Goal: Transaction & Acquisition: Purchase product/service

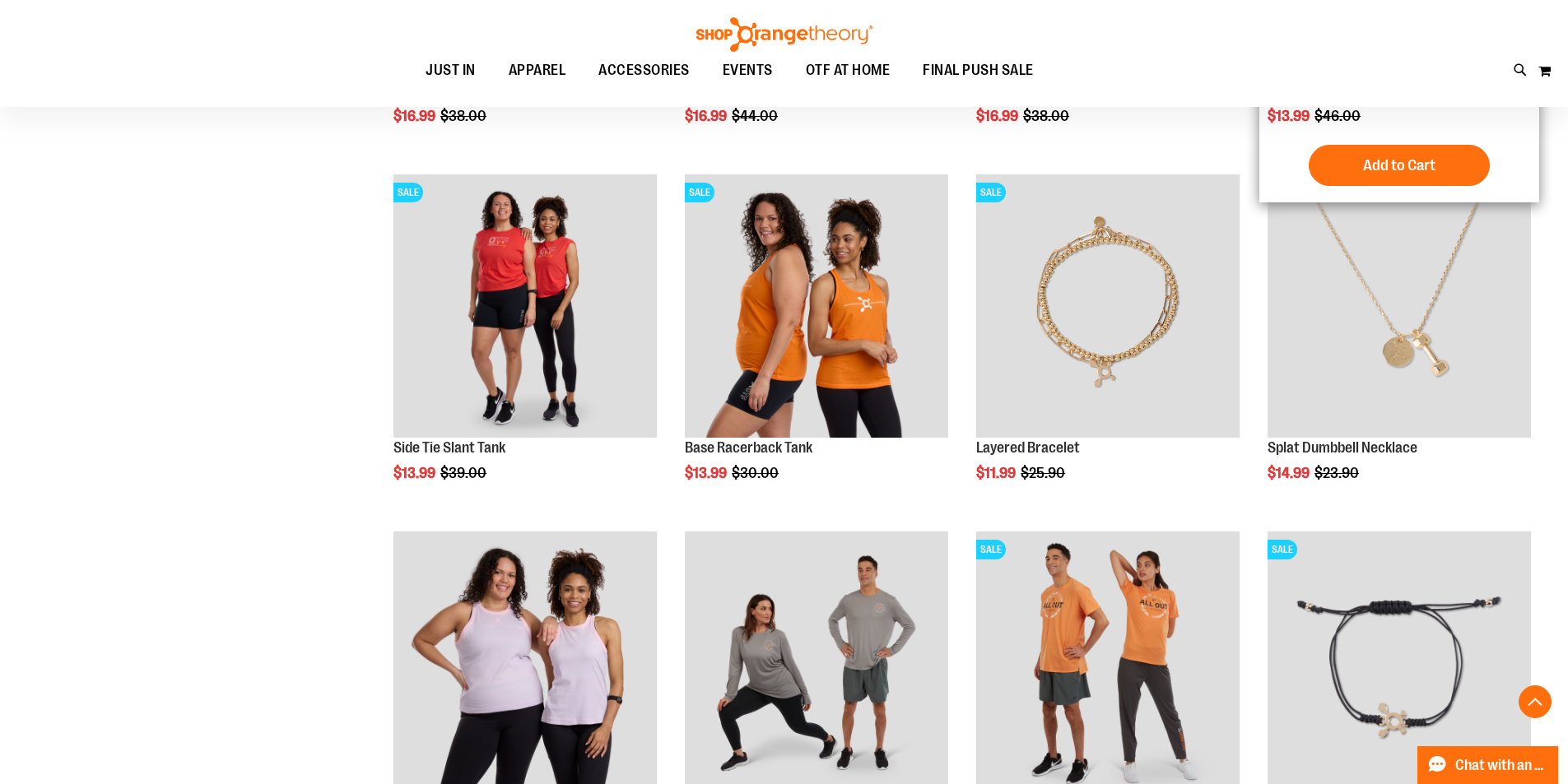
scroll to position [1563, 0]
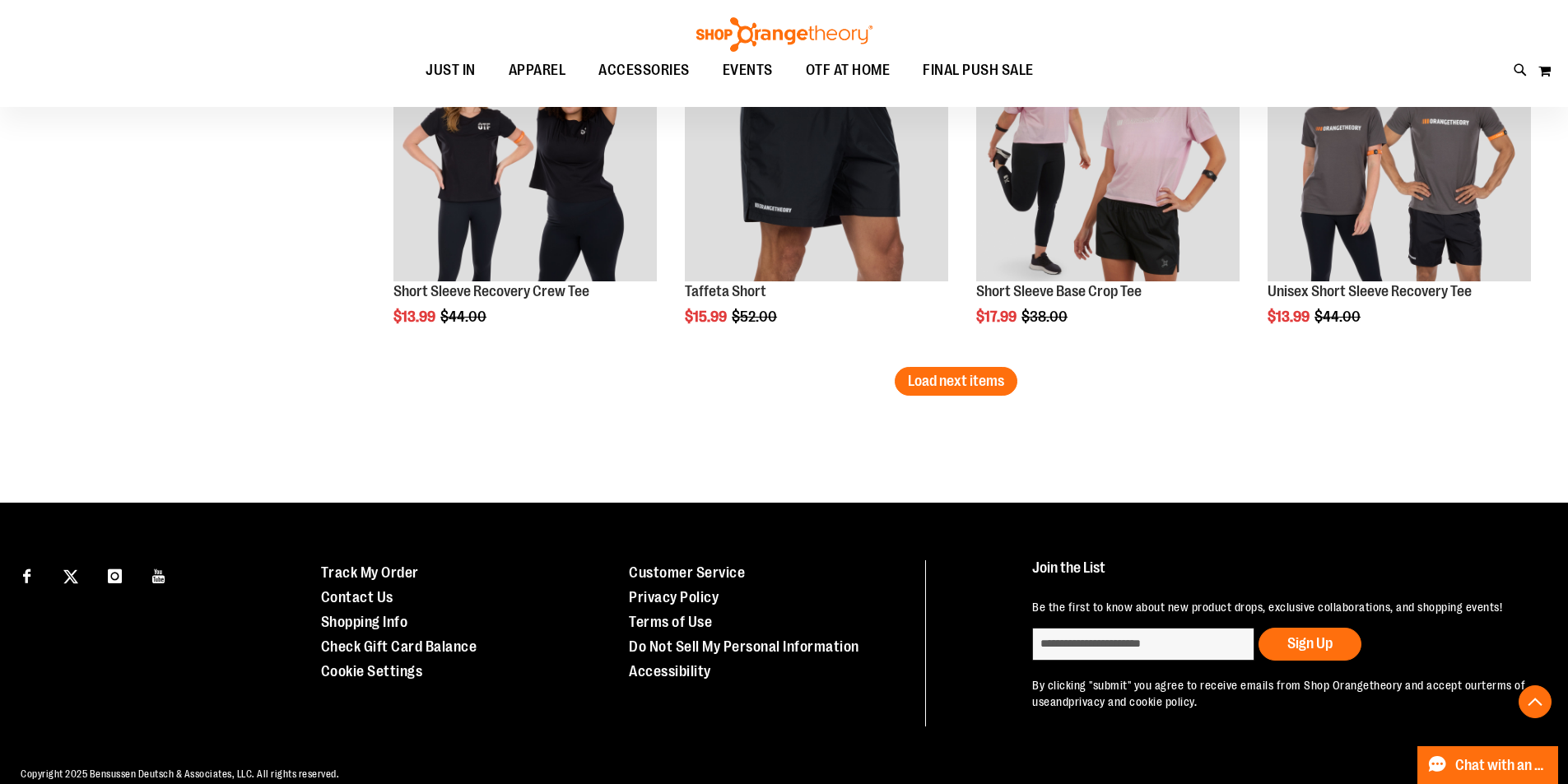
scroll to position [3209, 0]
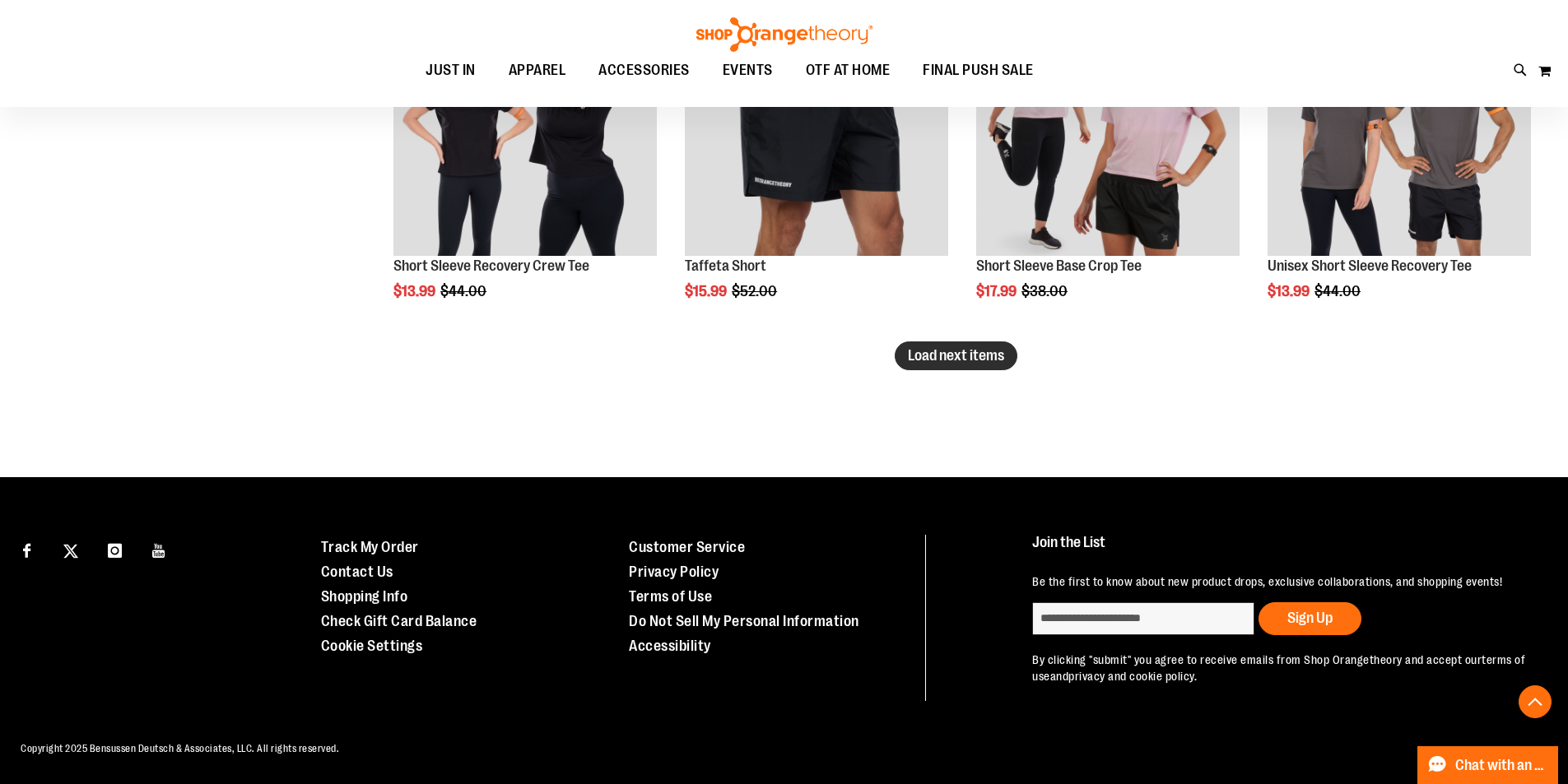
type input "**********"
click at [944, 348] on span "Load next items" at bounding box center [955, 356] width 96 height 16
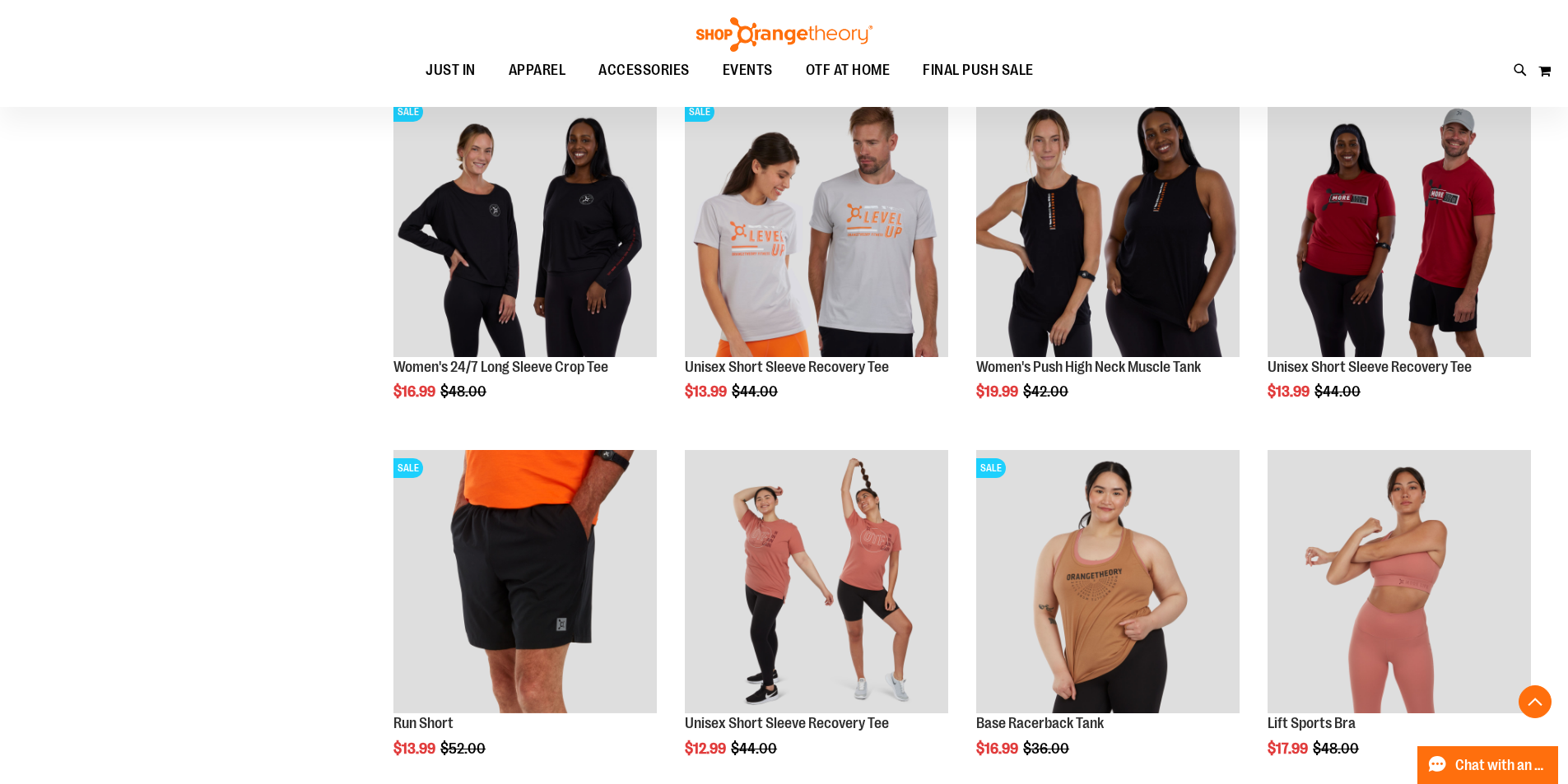
scroll to position [4196, 0]
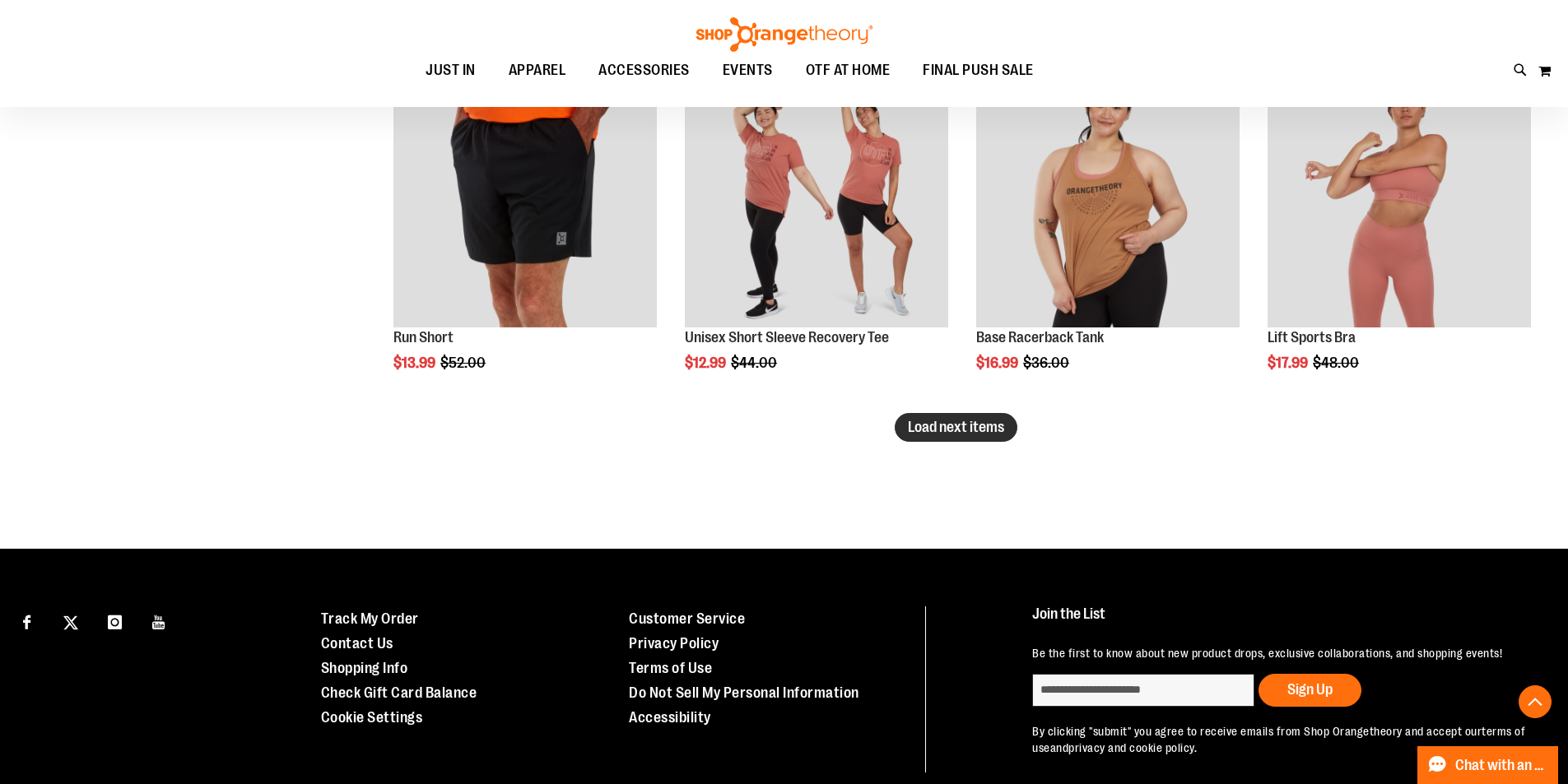
click at [978, 428] on span "Load next items" at bounding box center [955, 426] width 96 height 16
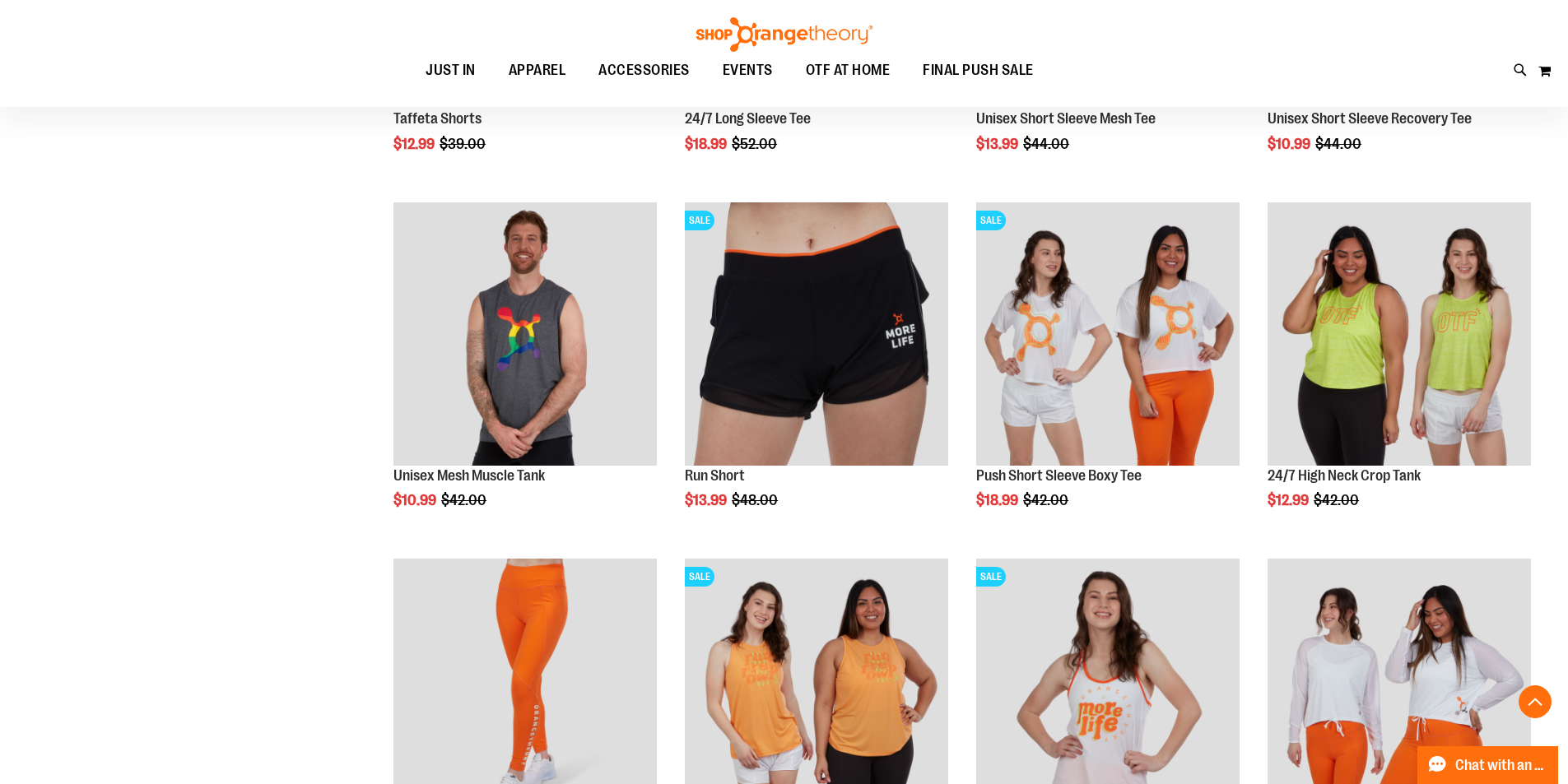
scroll to position [5101, 0]
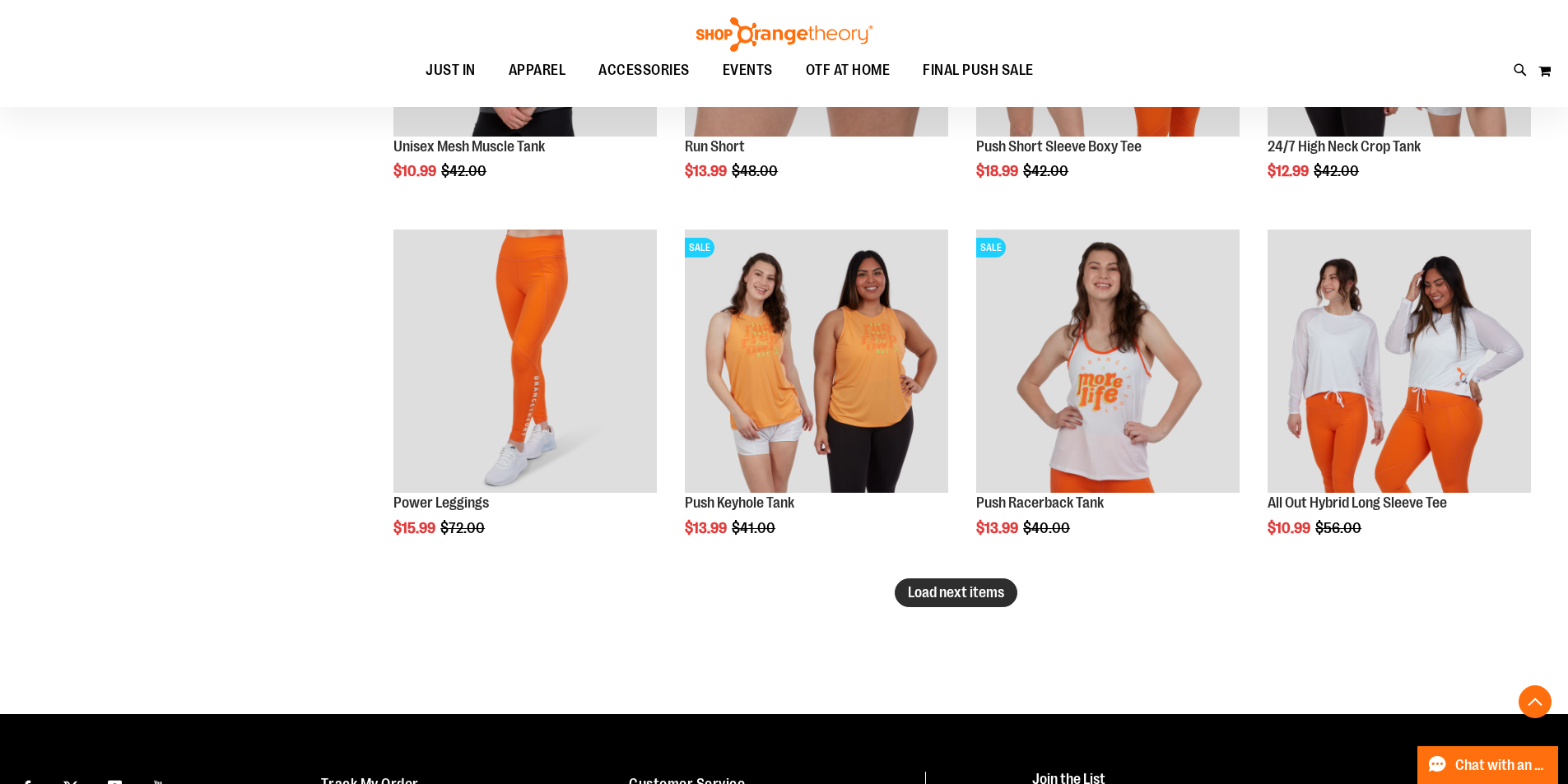
click at [914, 598] on span "Load next items" at bounding box center [955, 592] width 96 height 16
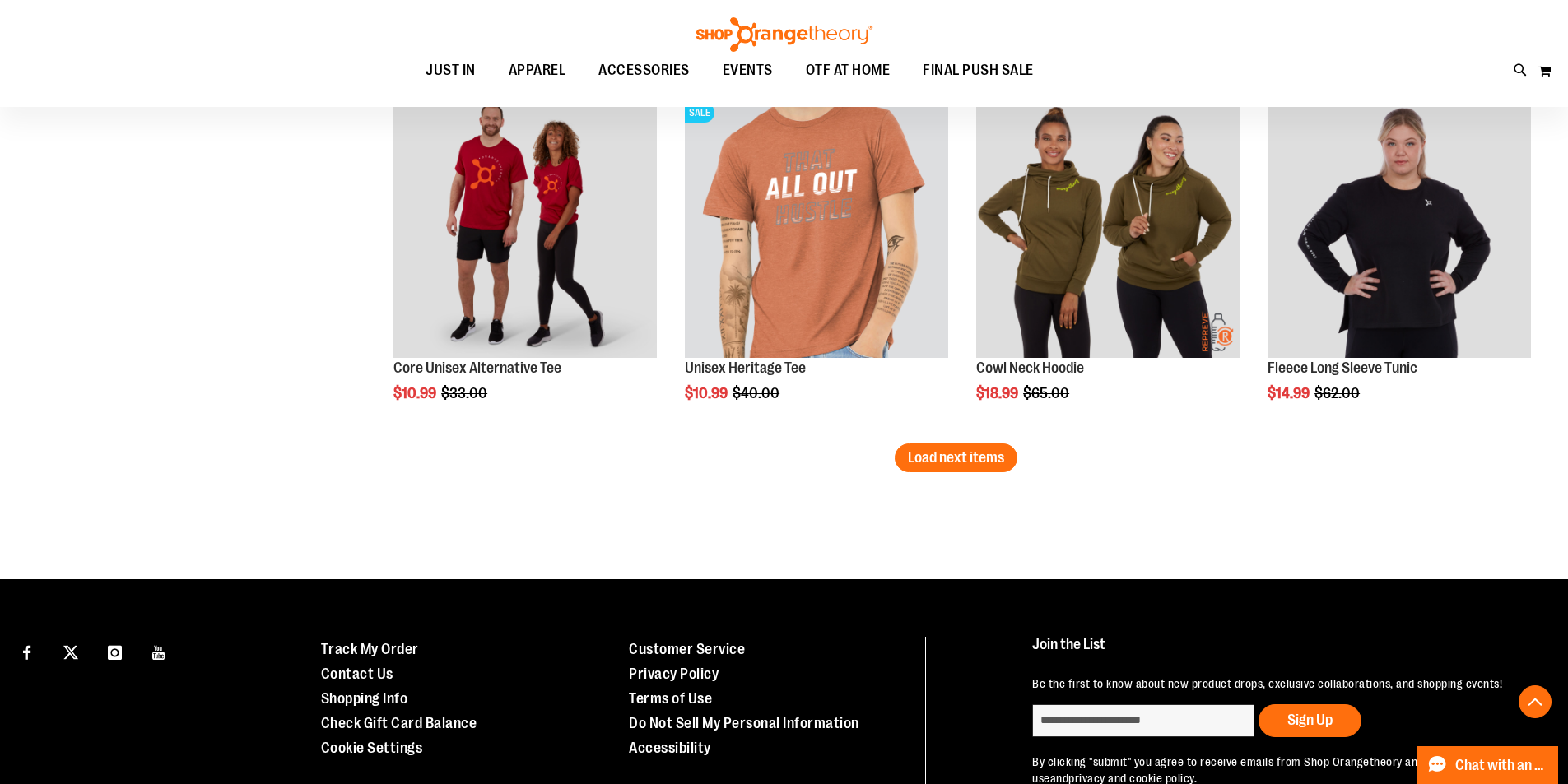
scroll to position [6336, 0]
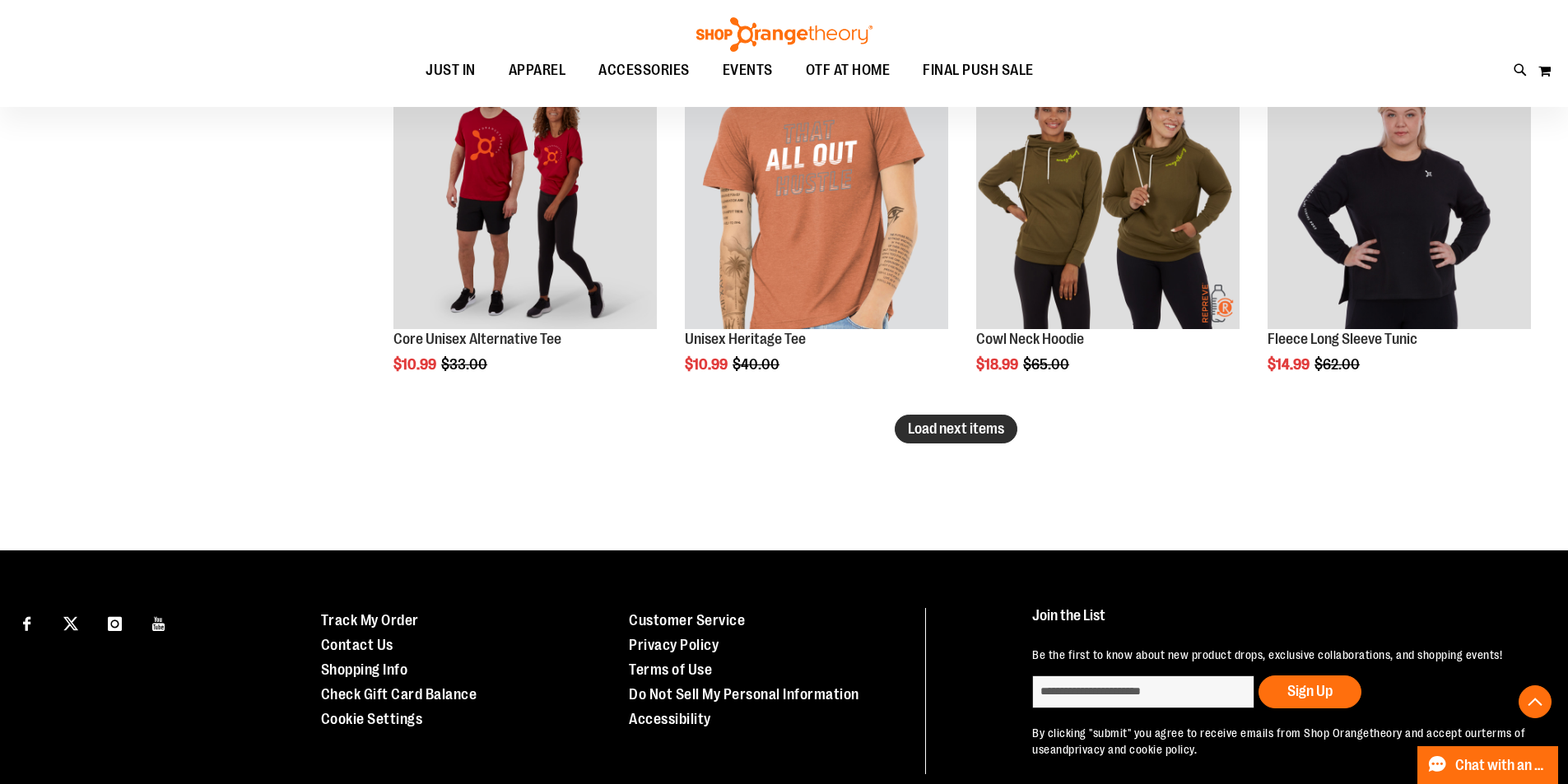
click at [928, 424] on span "Load next items" at bounding box center [955, 428] width 96 height 16
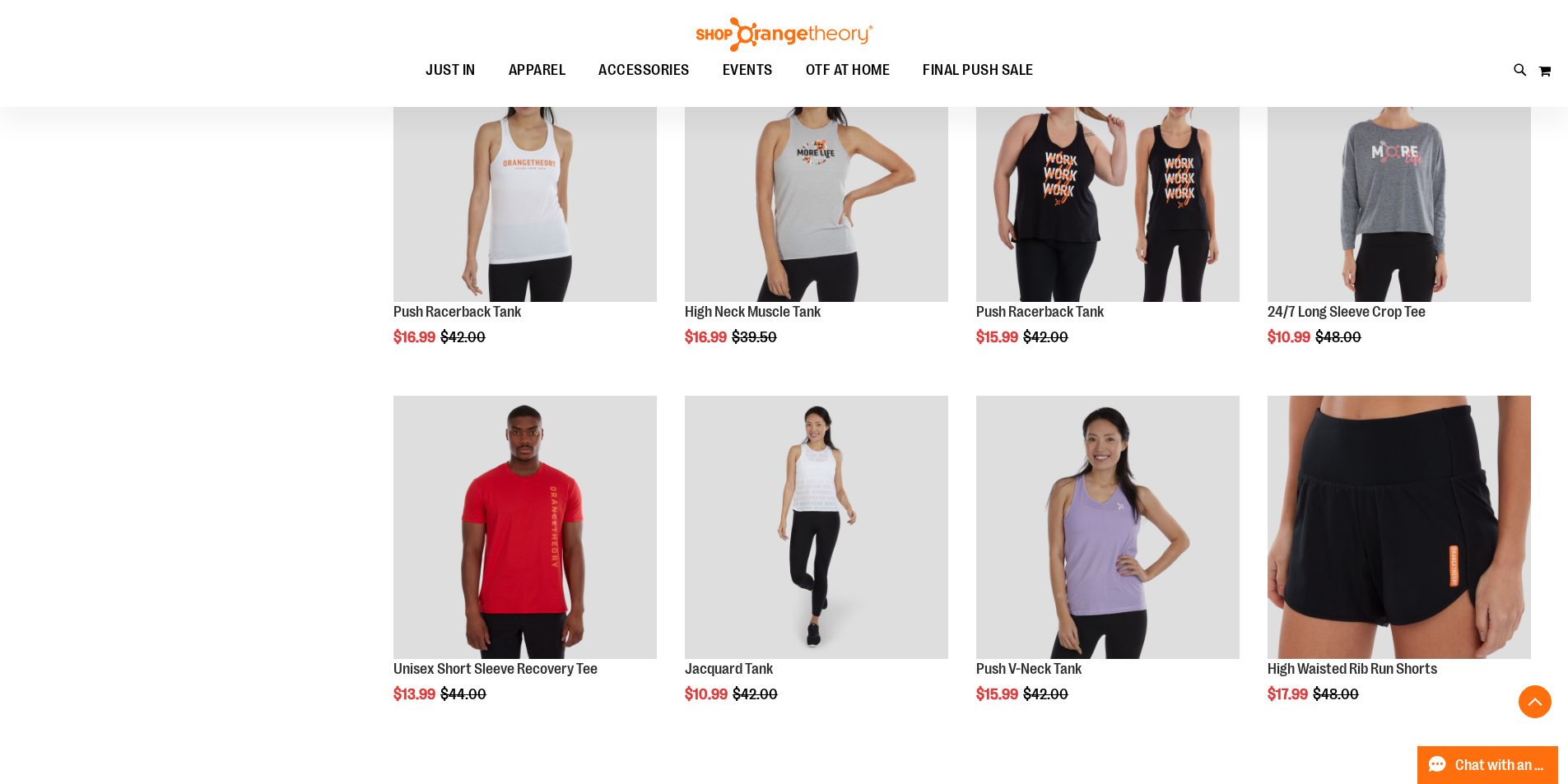
scroll to position [7323, 0]
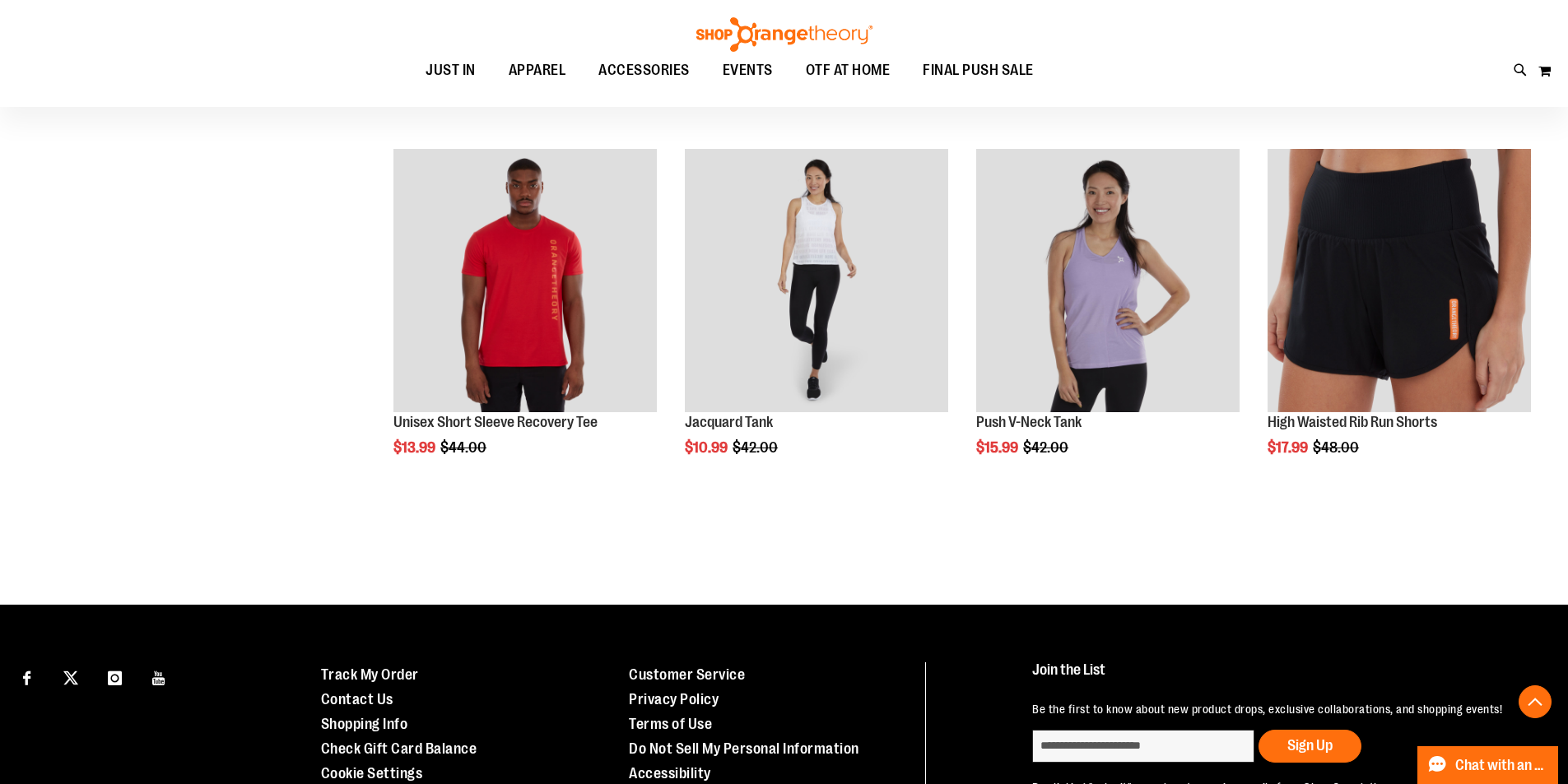
click at [1512, 64] on div "Toggle Nav Search Popular Suggestions Advanced Search" at bounding box center [784, 53] width 1568 height 107
click at [1452, 71] on div "Toggle Nav Search Popular Suggestions Advanced Search" at bounding box center [784, 53] width 1568 height 107
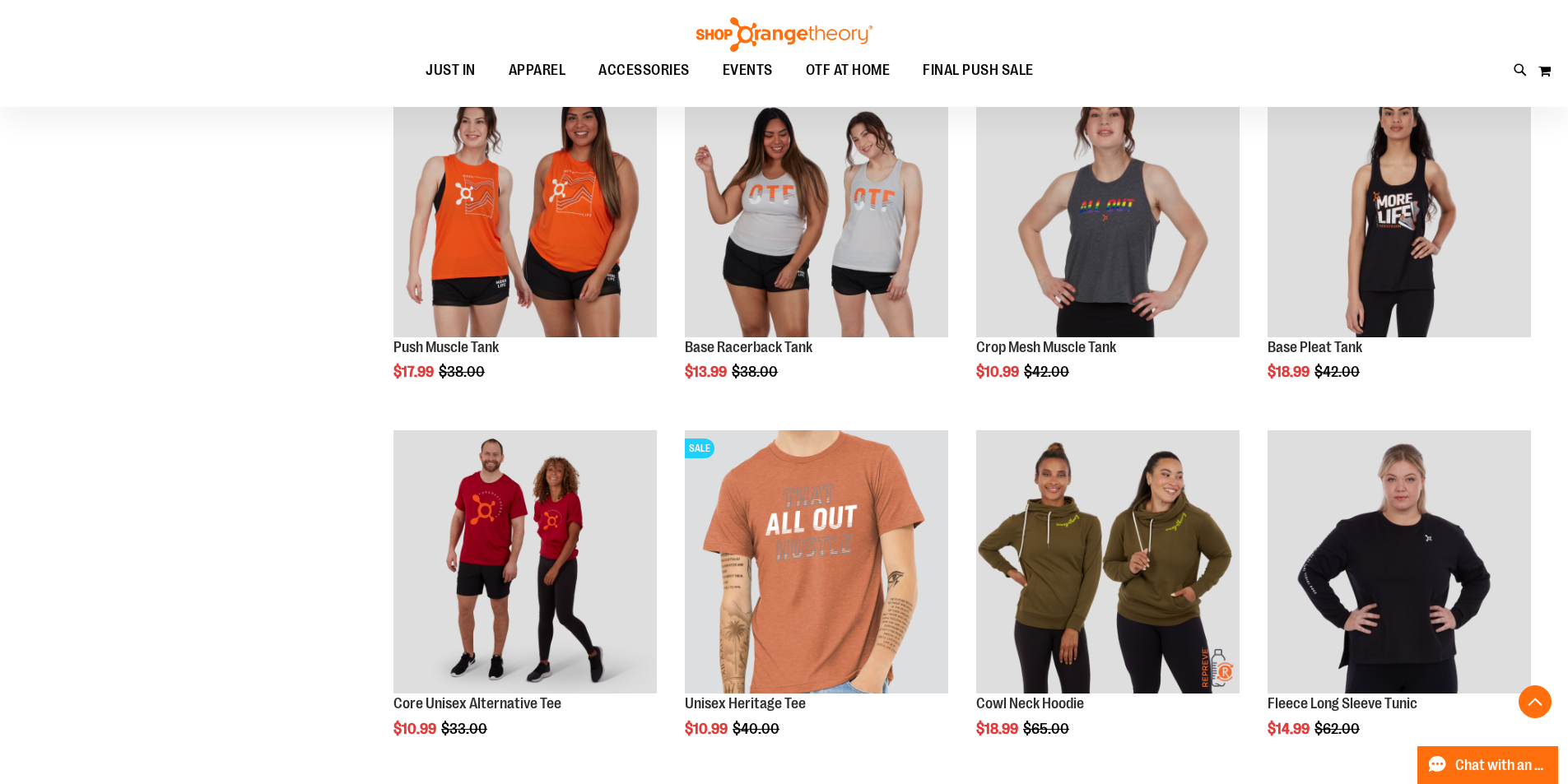
scroll to position [5677, 0]
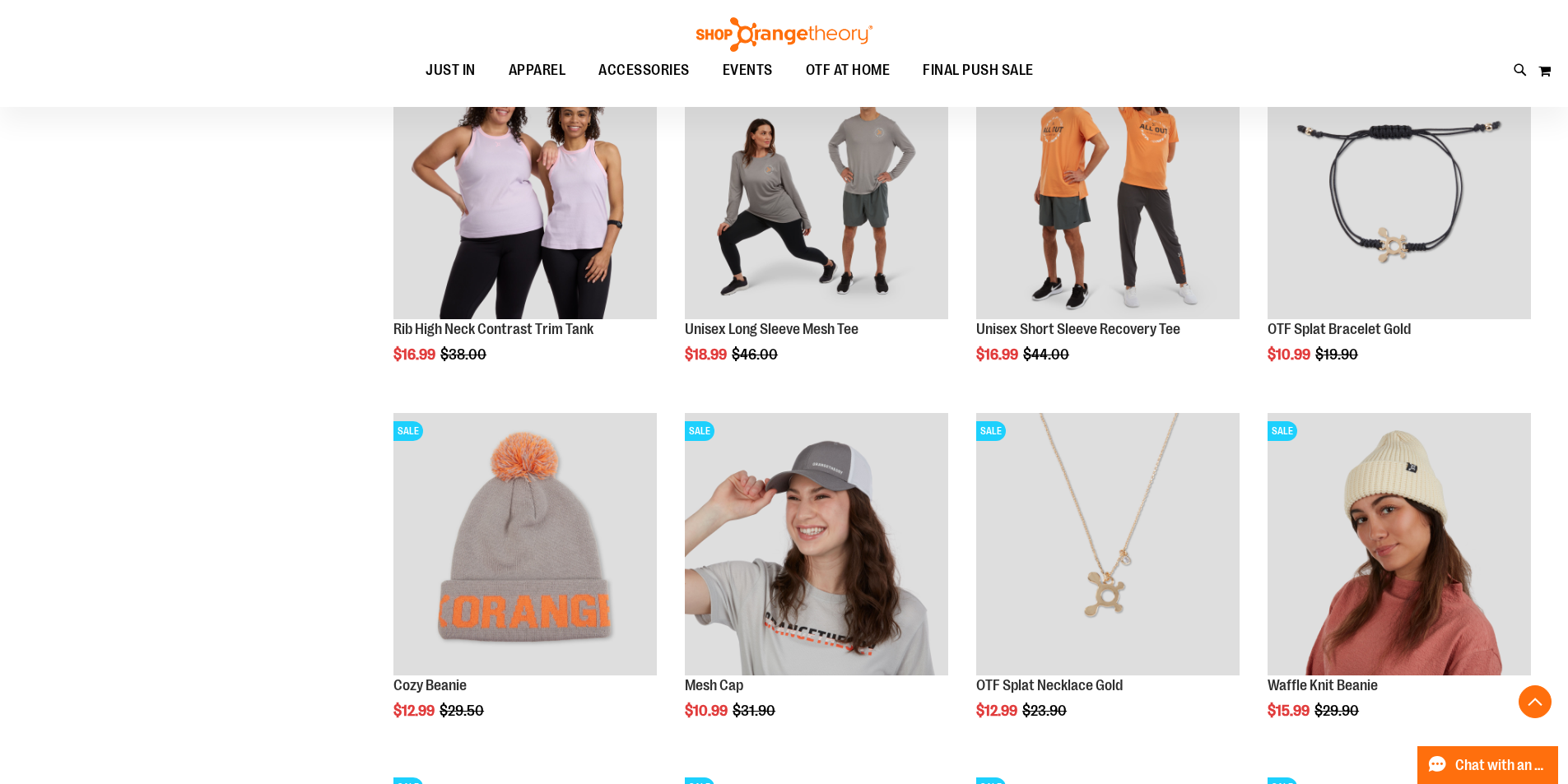
scroll to position [1563, 0]
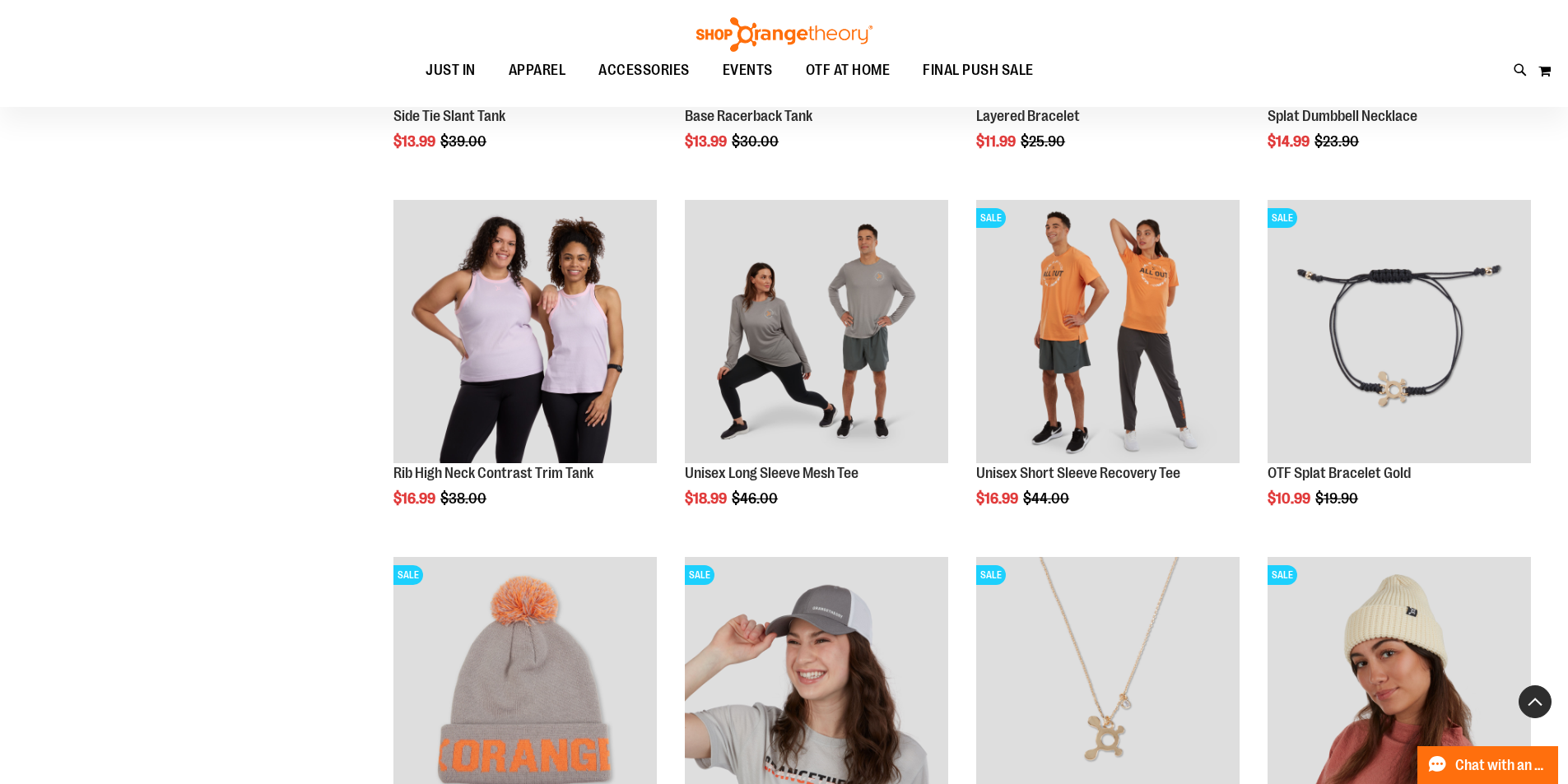
click at [1538, 706] on button "Back To Top" at bounding box center [1534, 702] width 33 height 33
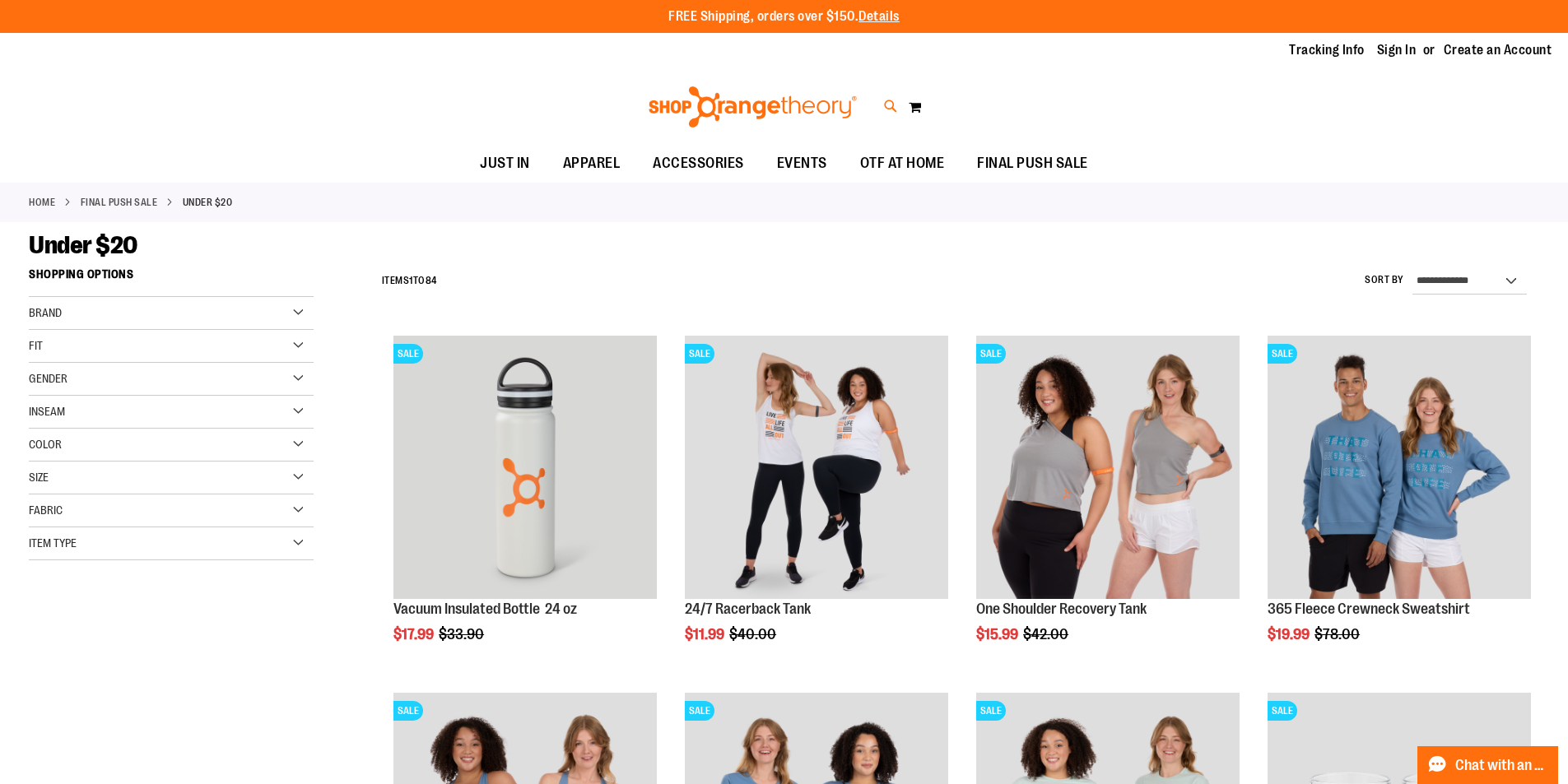
click at [892, 107] on icon at bounding box center [891, 106] width 14 height 19
click at [708, 105] on input "Search" at bounding box center [789, 92] width 1254 height 55
click at [217, 654] on link "See all results" at bounding box center [208, 652] width 74 height 13
type input "****"
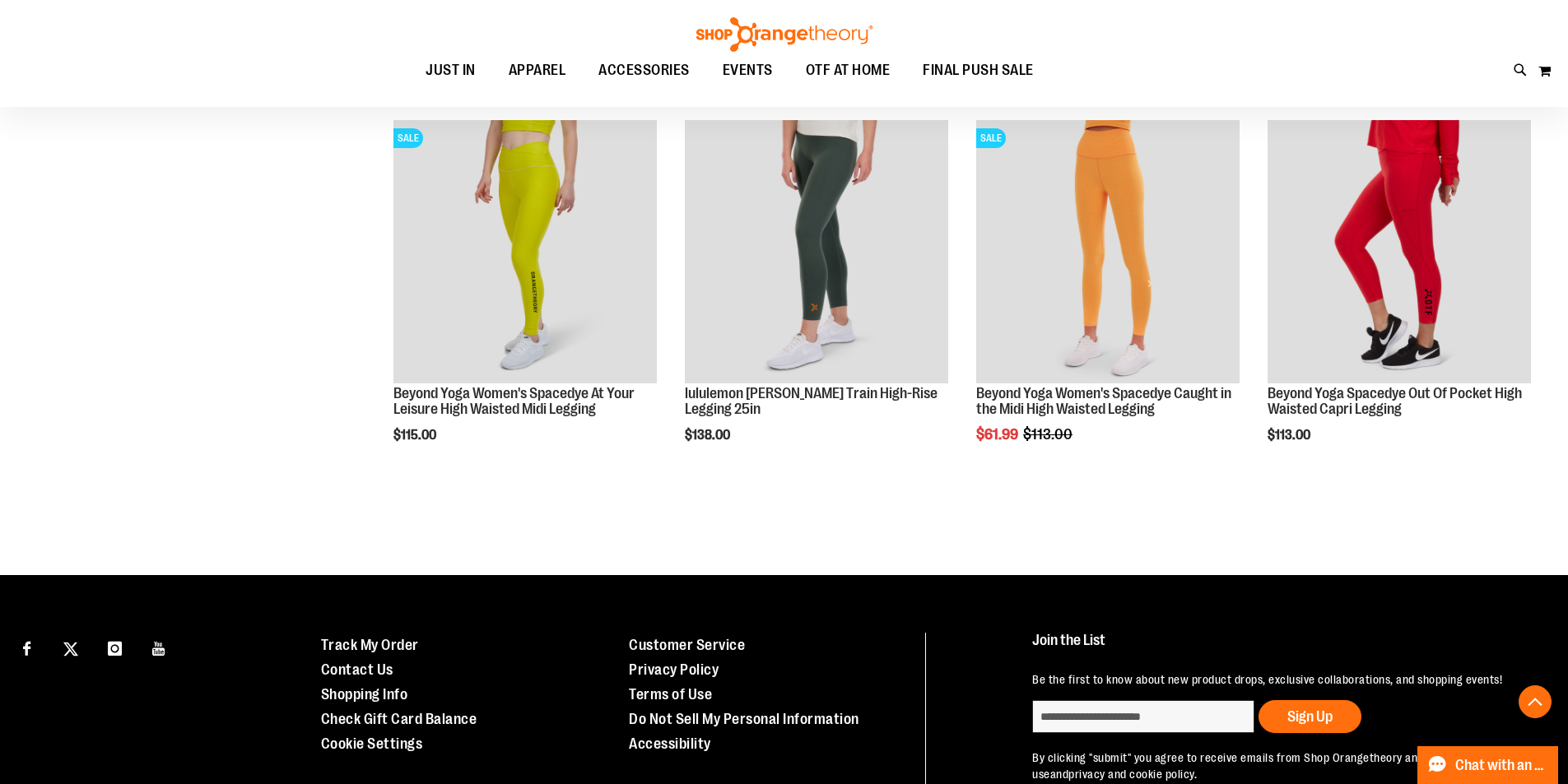
scroll to position [953, 0]
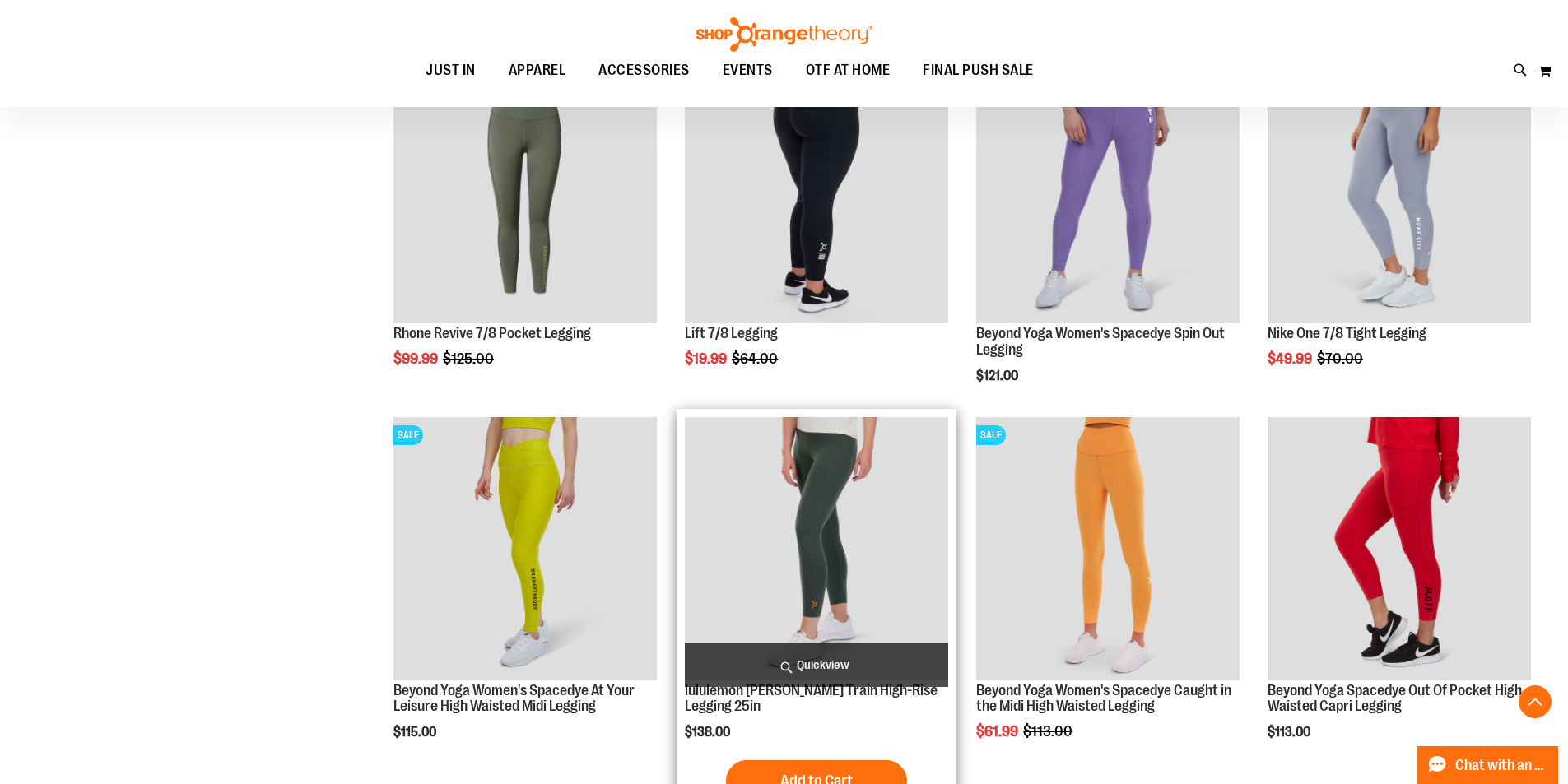
type input "**********"
click at [832, 582] on img "product" at bounding box center [816, 549] width 263 height 263
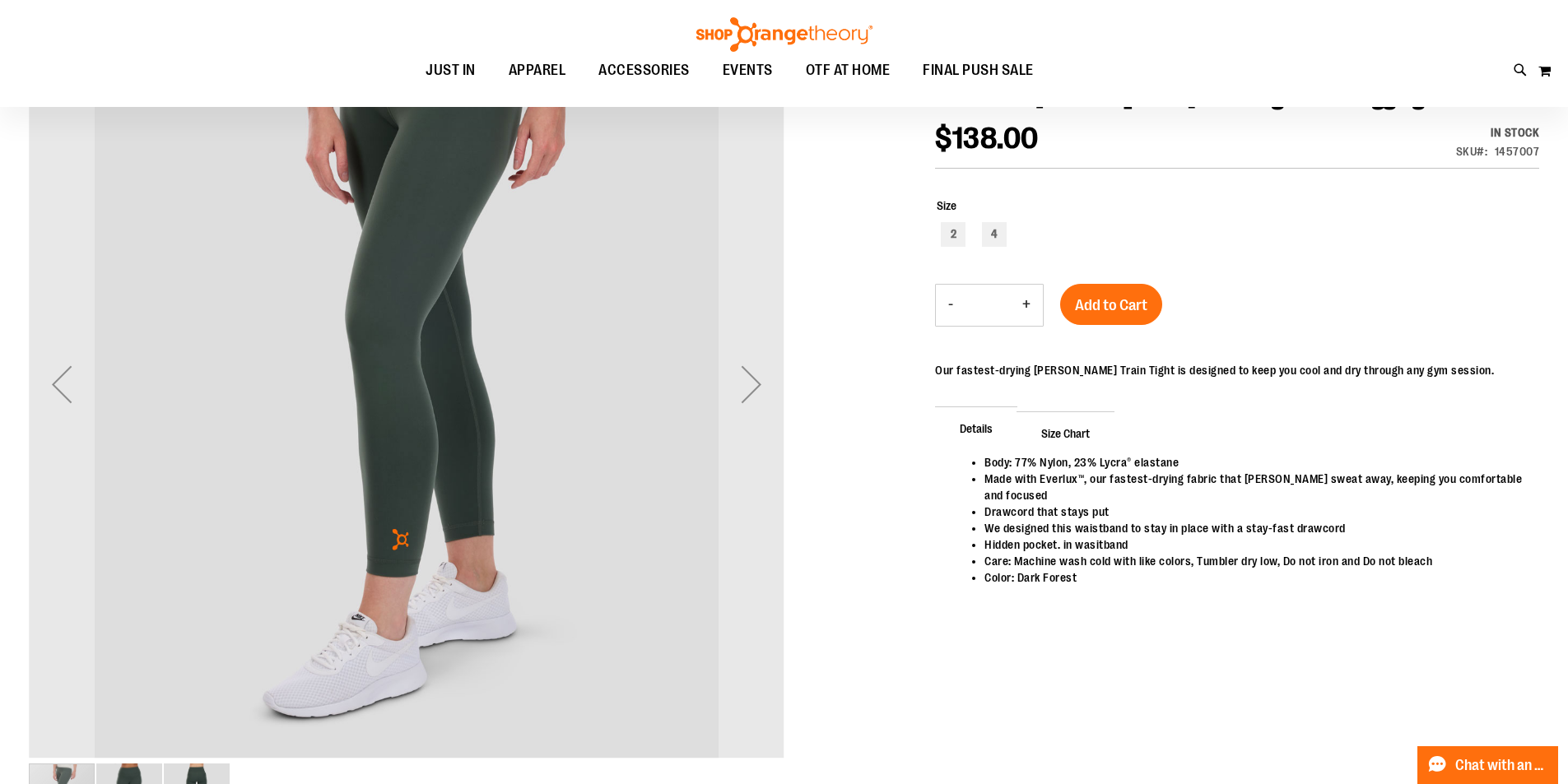
scroll to position [82, 0]
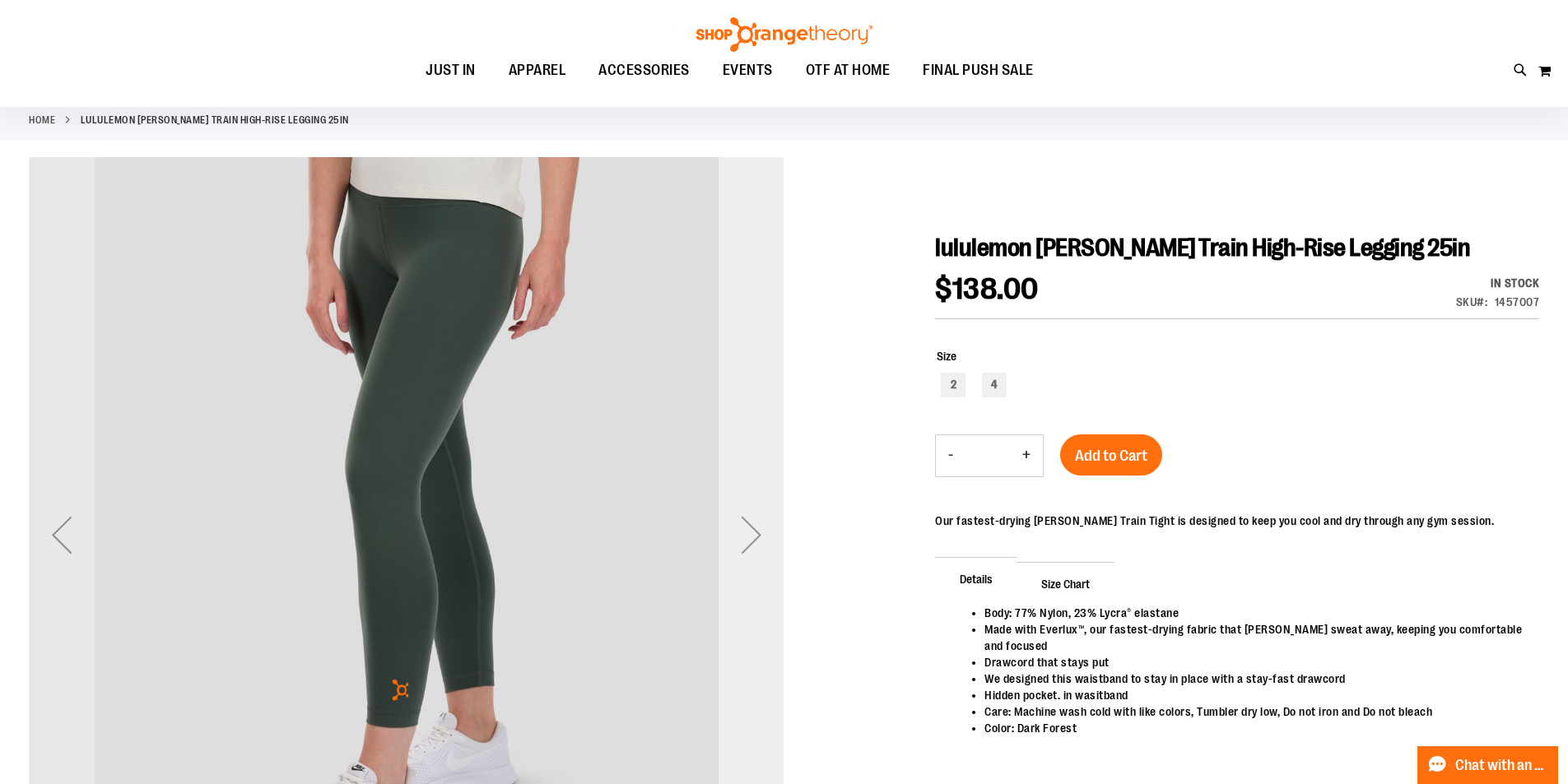
type input "**********"
click at [744, 532] on div "Next" at bounding box center [751, 534] width 65 height 65
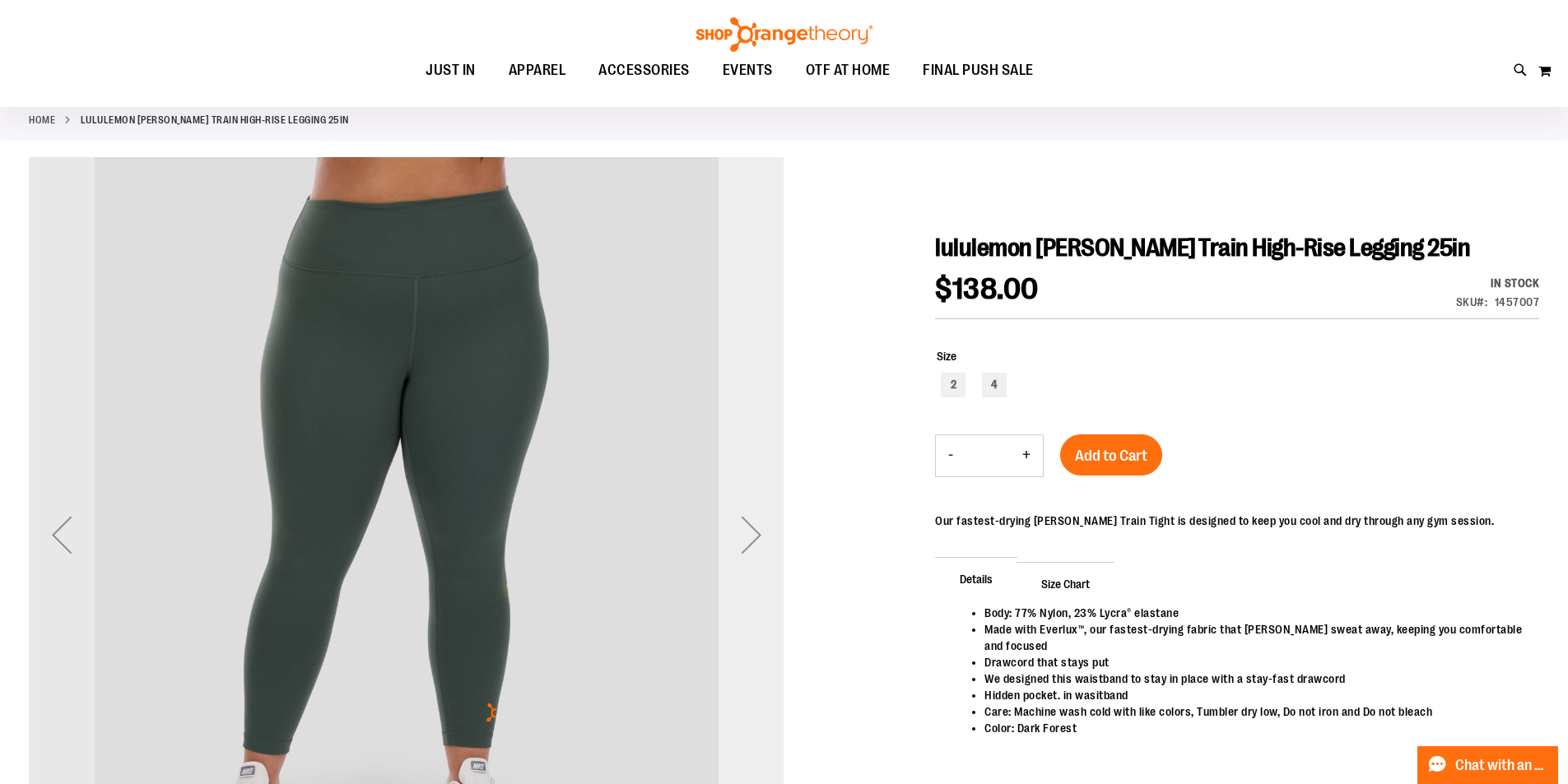
click at [744, 532] on div "Next" at bounding box center [751, 534] width 65 height 65
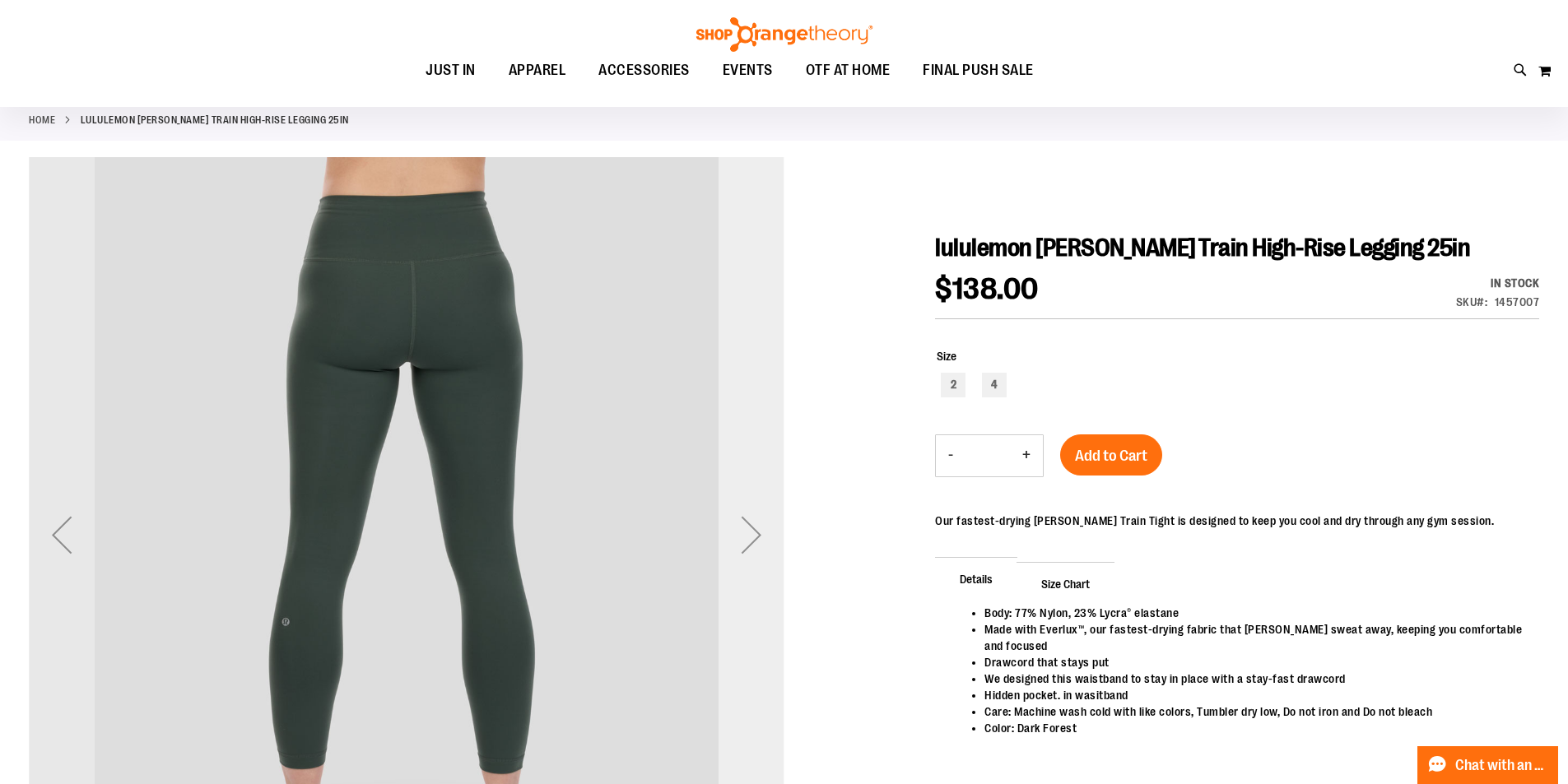
click at [744, 532] on div "Next" at bounding box center [751, 534] width 65 height 65
